Goal: Go to known website: Access a specific website the user already knows

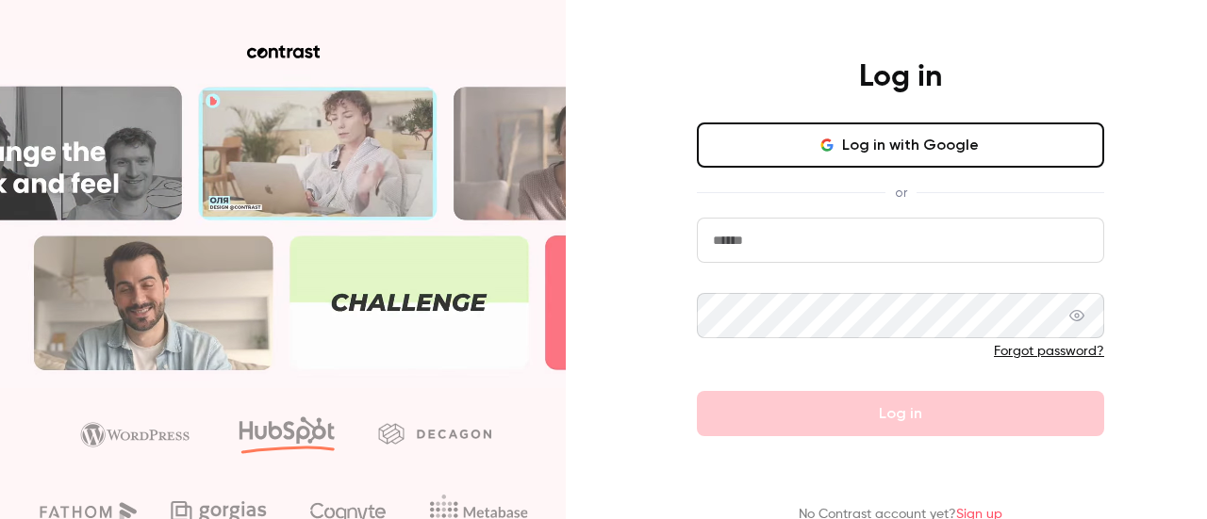
click at [755, 242] on input "email" at bounding box center [900, 240] width 407 height 45
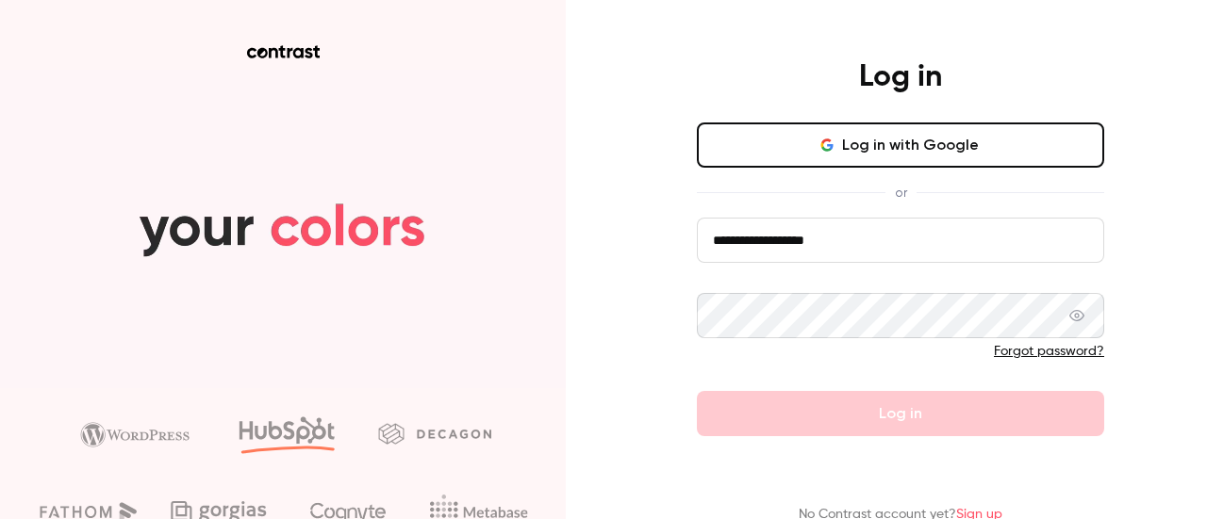
type input "**********"
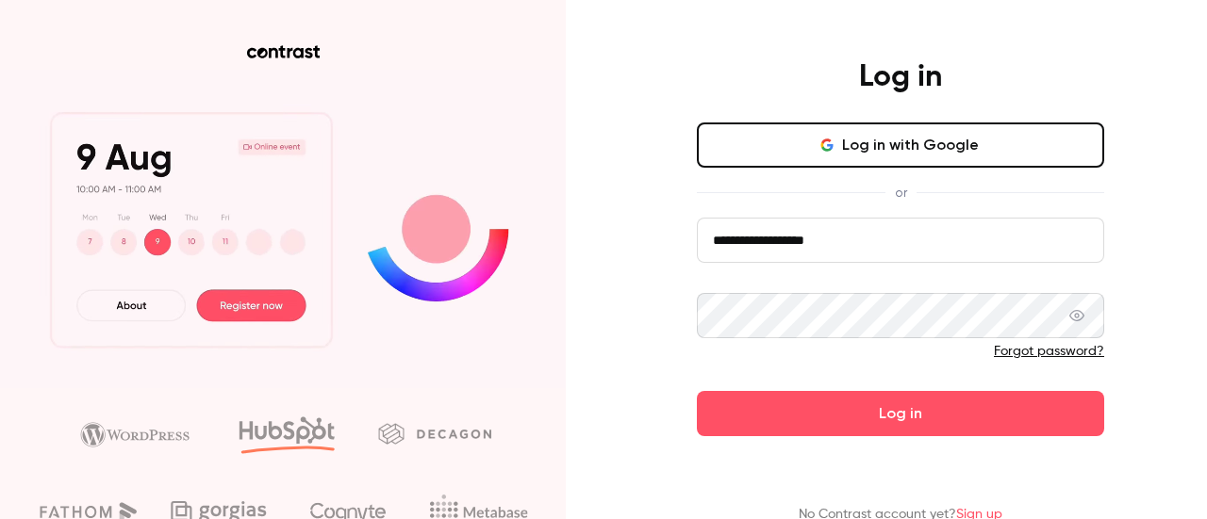
click at [697, 391] on button "Log in" at bounding box center [900, 413] width 407 height 45
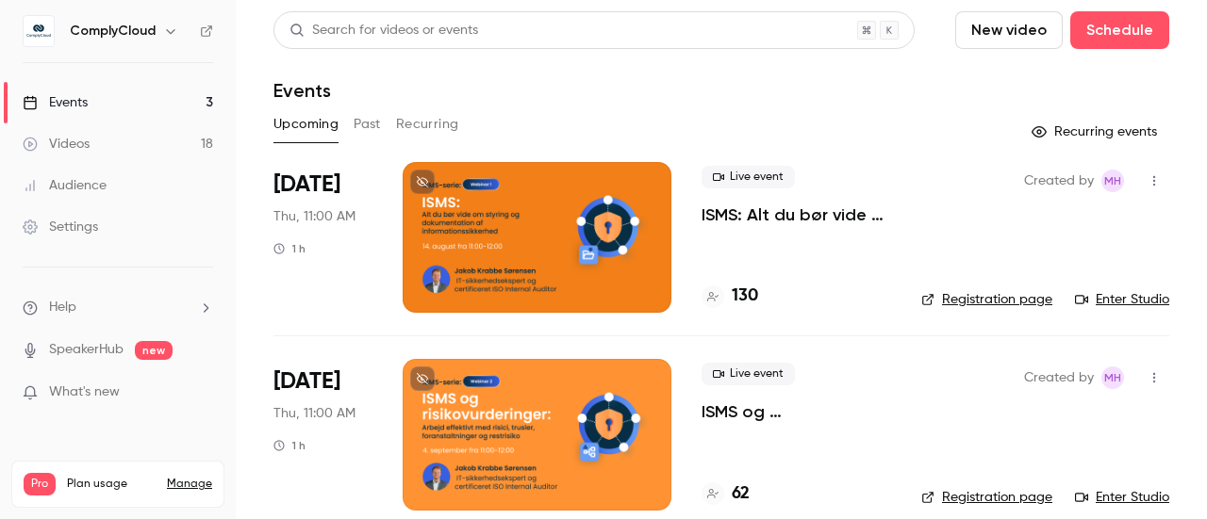
click at [1096, 300] on link "Enter Studio" at bounding box center [1122, 299] width 94 height 19
